Goal: Transaction & Acquisition: Purchase product/service

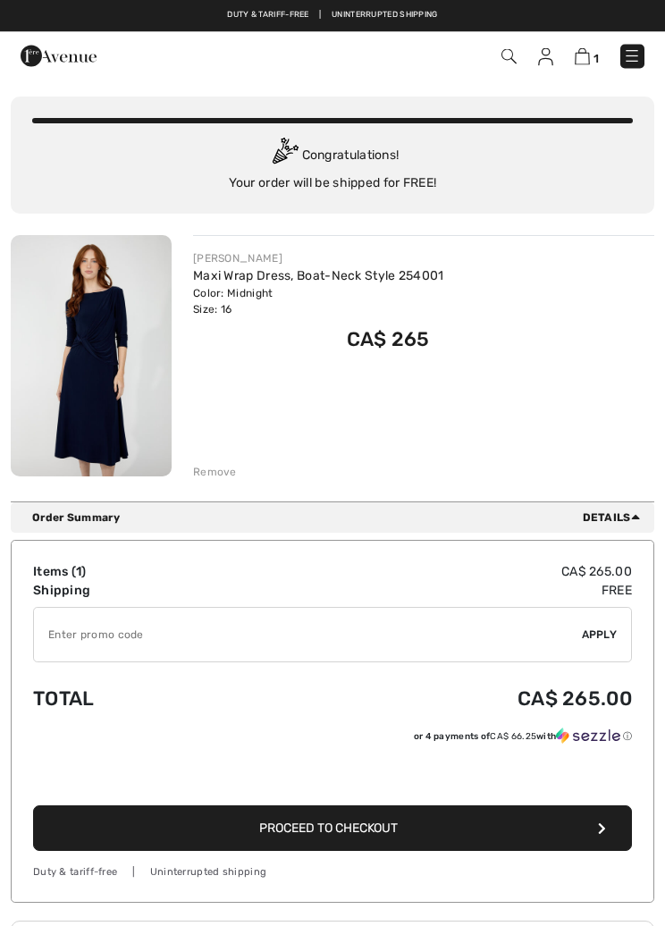
scroll to position [49, 0]
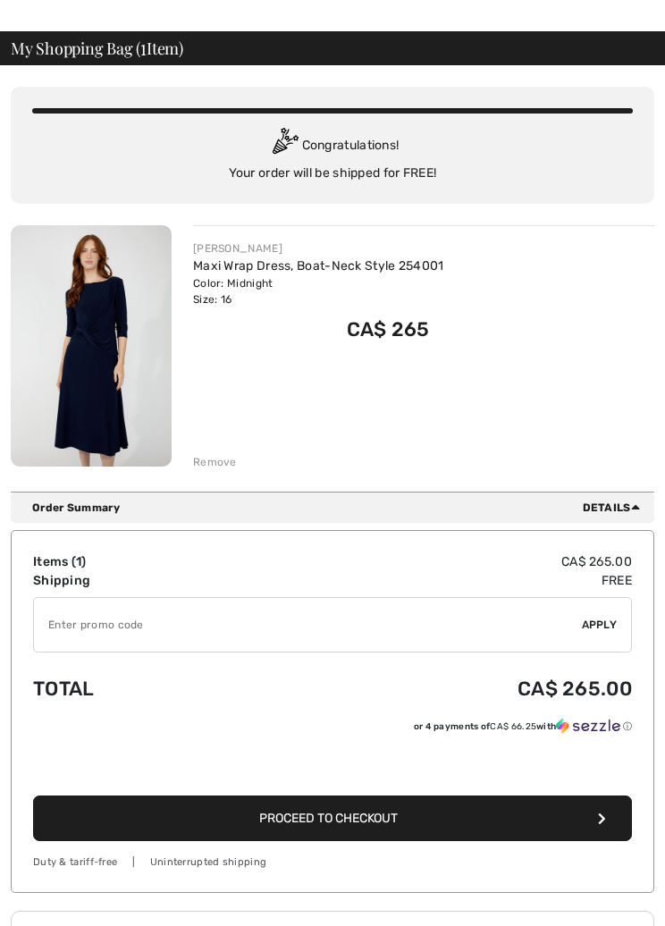
click at [415, 833] on button "Proceed to Checkout" at bounding box center [332, 819] width 599 height 46
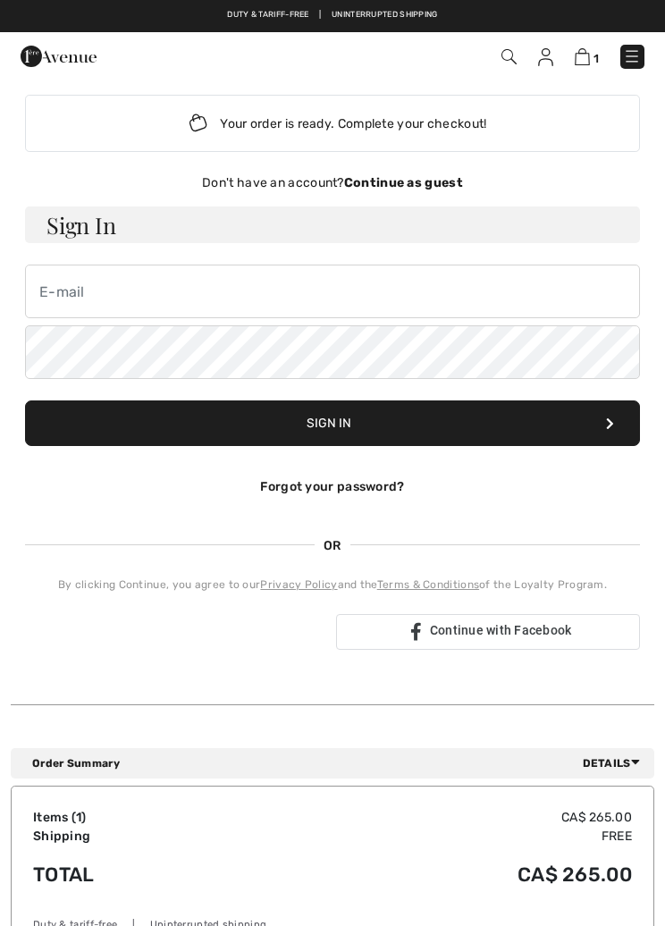
click at [422, 190] on div "Don't have an account? Continue as guest" at bounding box center [332, 182] width 615 height 19
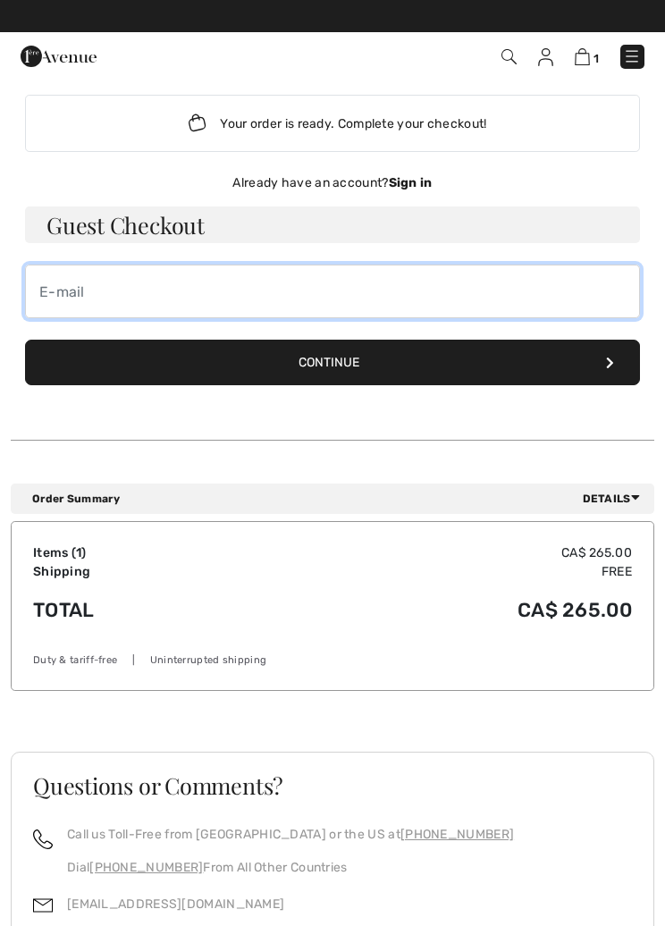
click at [75, 295] on input "email" at bounding box center [332, 292] width 615 height 54
type input "alana.birt@gmail.com"
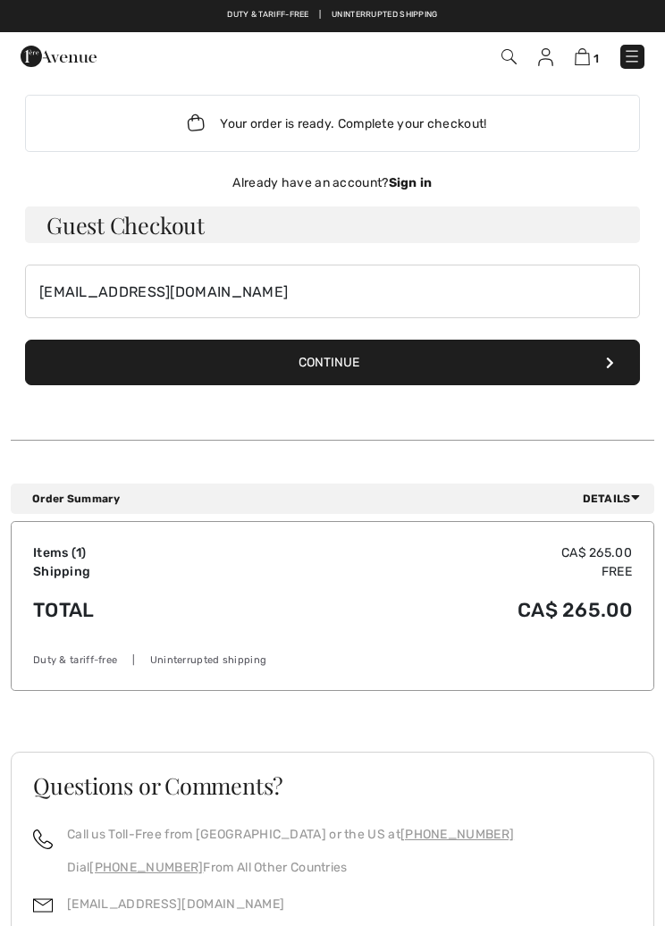
click at [445, 368] on button "Continue" at bounding box center [332, 363] width 615 height 46
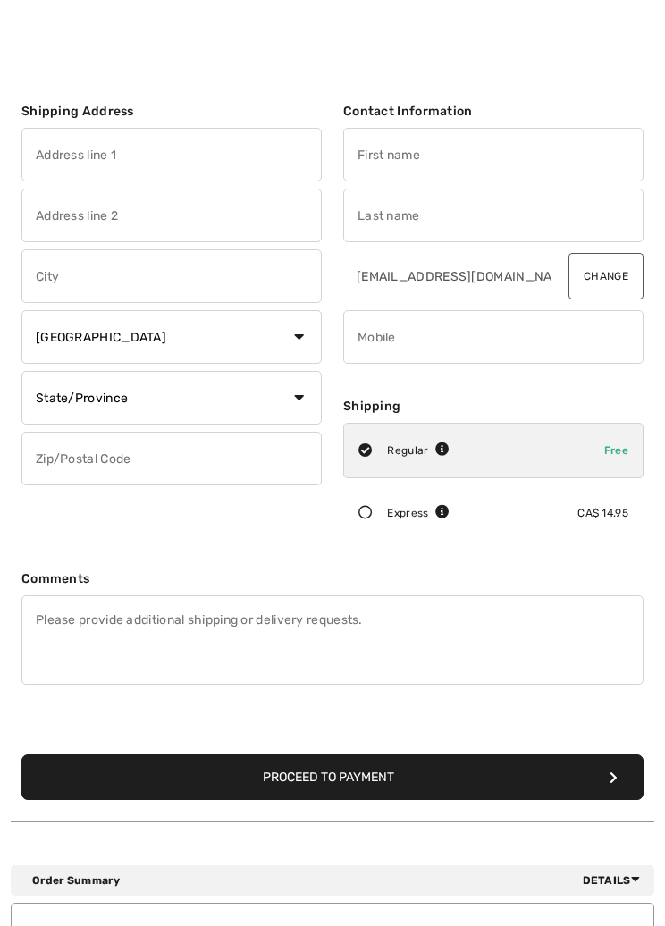
click at [40, 157] on input "text" at bounding box center [171, 155] width 300 height 54
type input "[STREET_ADDRESS]"
click at [51, 290] on input "text" at bounding box center [171, 277] width 300 height 54
type input "Uxbridge"
click at [300, 405] on select "State/Province [GEOGRAPHIC_DATA] [GEOGRAPHIC_DATA] [GEOGRAPHIC_DATA] [GEOGRAPHI…" at bounding box center [171, 398] width 300 height 54
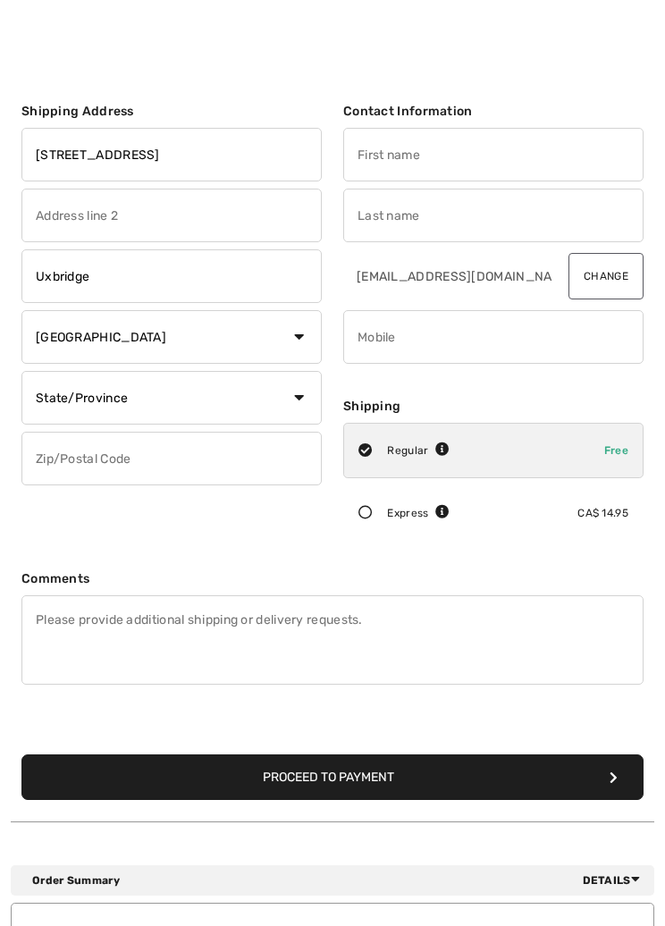
select select "ON"
click at [94, 472] on input "text" at bounding box center [171, 459] width 300 height 54
type input "L9P1Z4"
click at [377, 164] on input "text" at bounding box center [493, 155] width 300 height 54
type input "[PERSON_NAME]"
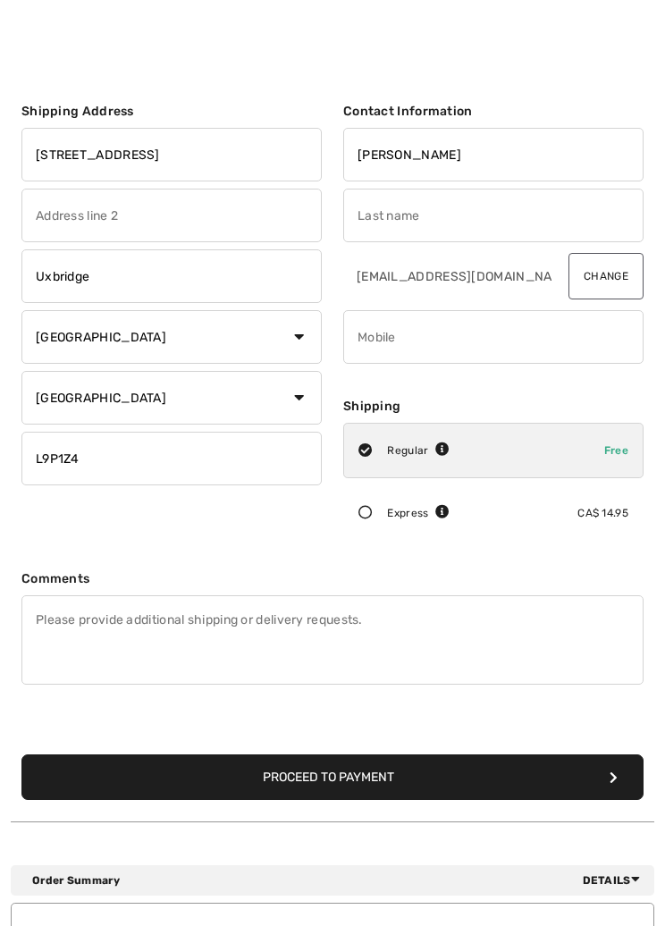
click at [386, 225] on input "text" at bounding box center [493, 216] width 300 height 54
type input "Birt"
click at [407, 357] on input "phone" at bounding box center [493, 337] width 300 height 54
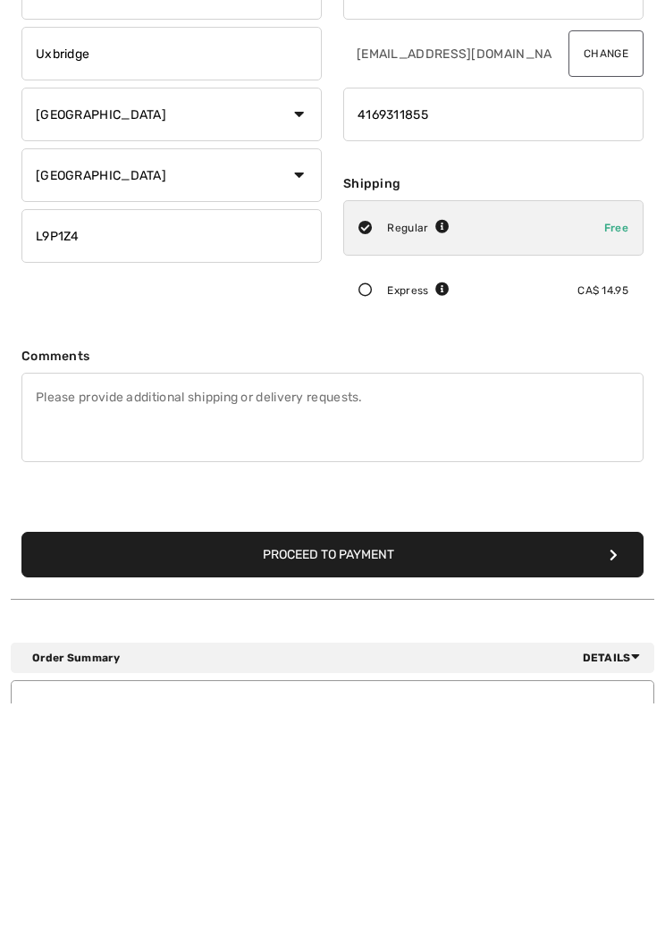
type input "4169311855"
click at [382, 755] on button "Proceed to Payment" at bounding box center [332, 778] width 622 height 46
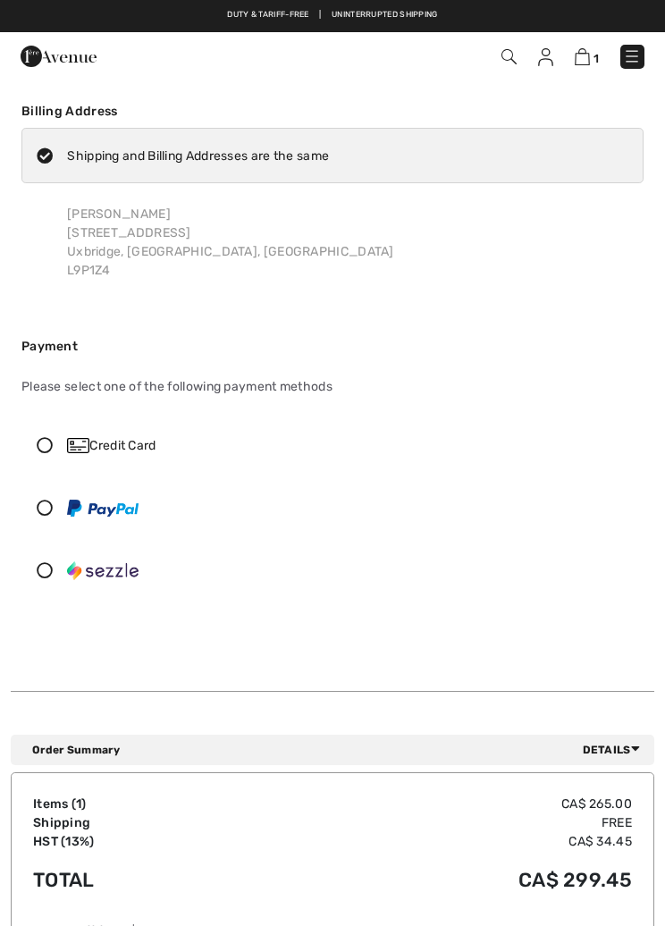
click at [47, 453] on div "Credit Card" at bounding box center [332, 446] width 621 height 54
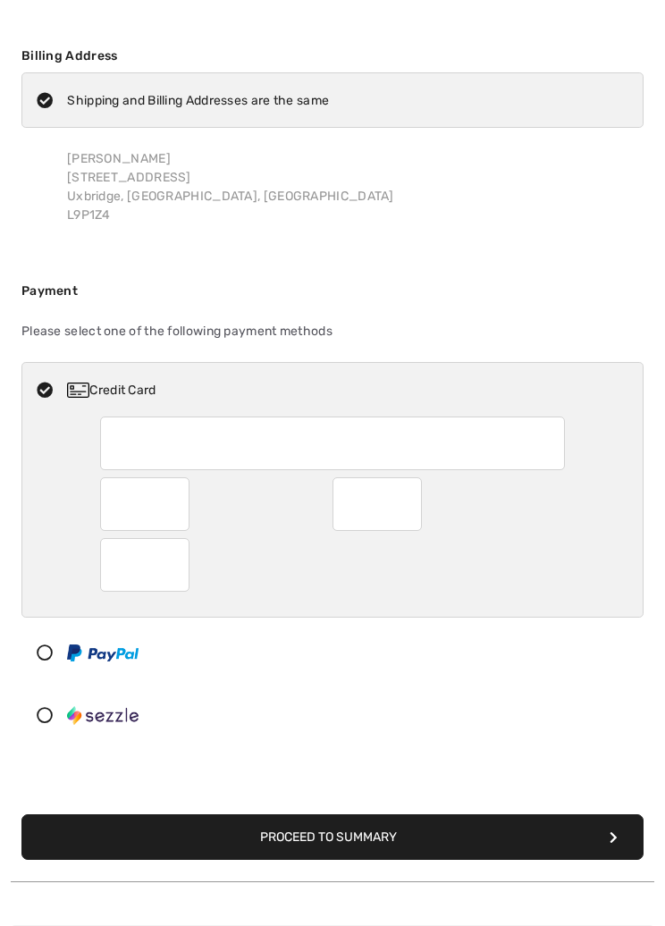
scroll to position [55, 0]
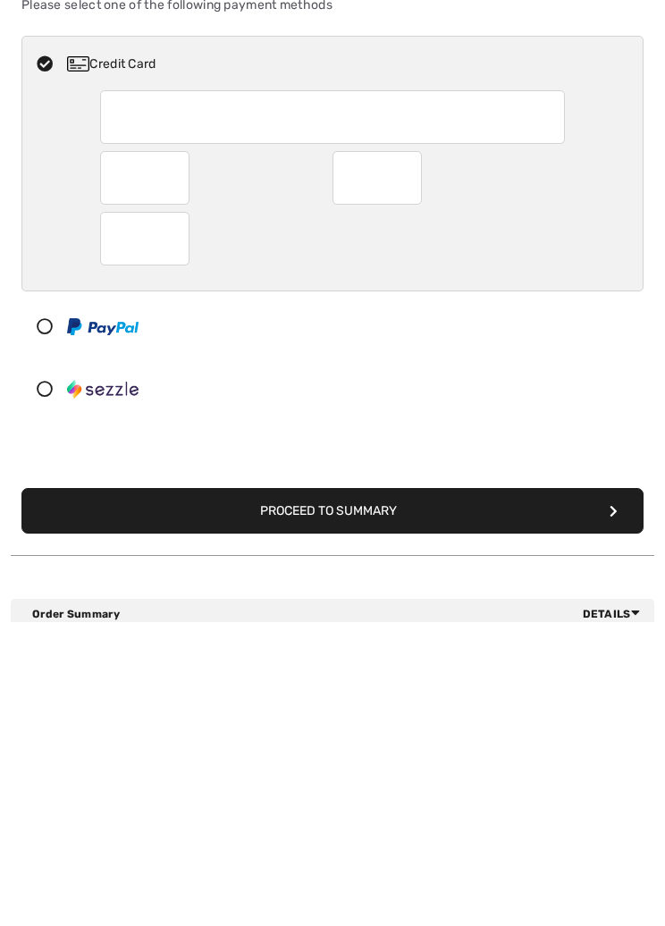
click at [418, 792] on button "Proceed to Summary" at bounding box center [332, 815] width 622 height 46
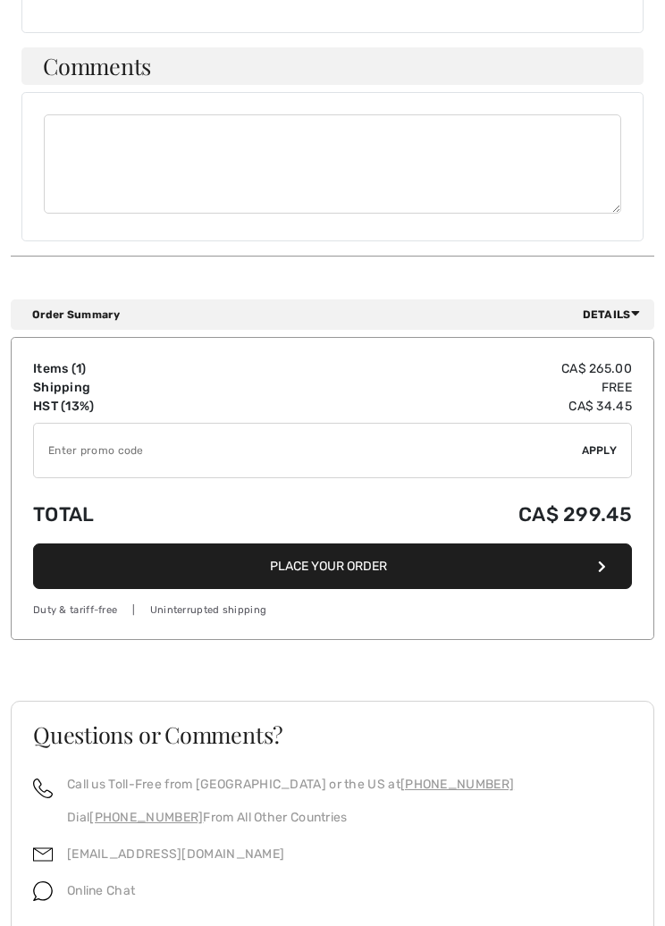
scroll to position [1501, 0]
click at [381, 559] on button "Place Your Order" at bounding box center [332, 567] width 599 height 46
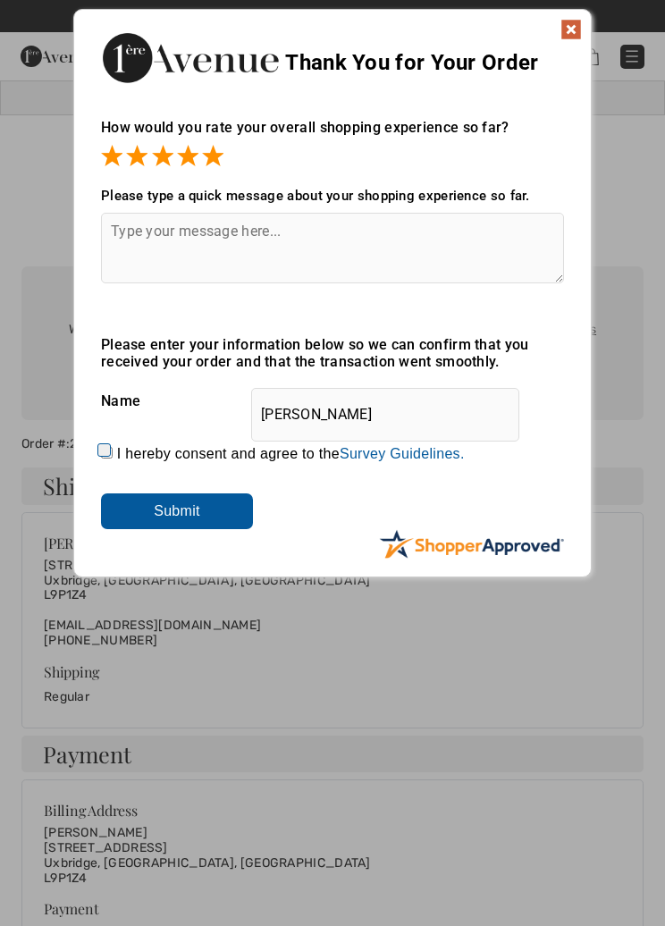
click at [207, 156] on span at bounding box center [212, 155] width 21 height 21
click at [225, 147] on div at bounding box center [332, 157] width 463 height 25
click at [208, 514] on input "Submit" at bounding box center [177, 512] width 152 height 36
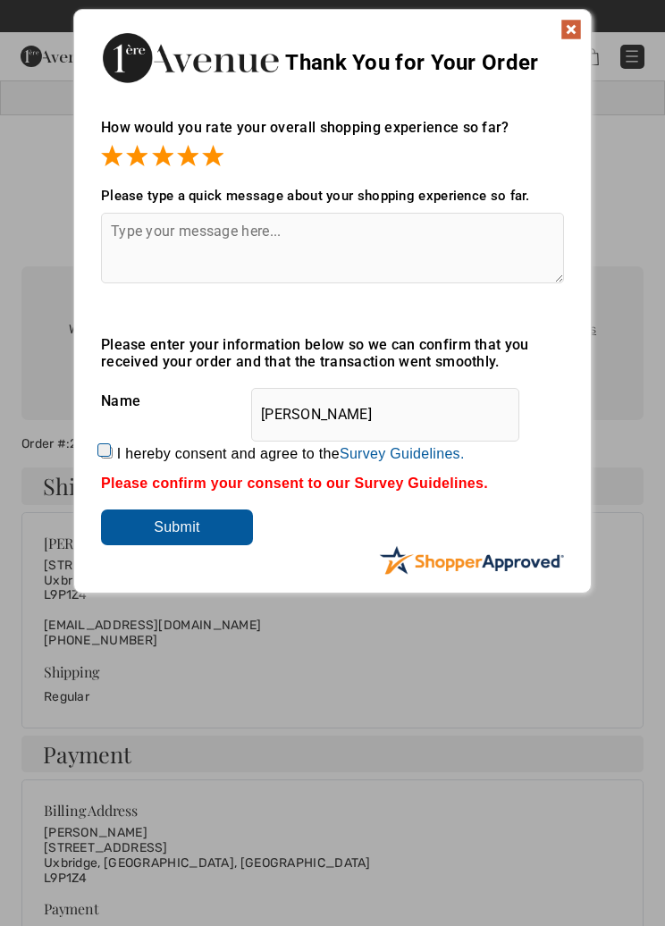
click at [580, 21] on img at bounding box center [571, 29] width 21 height 21
